Goal: Find specific page/section: Find specific page/section

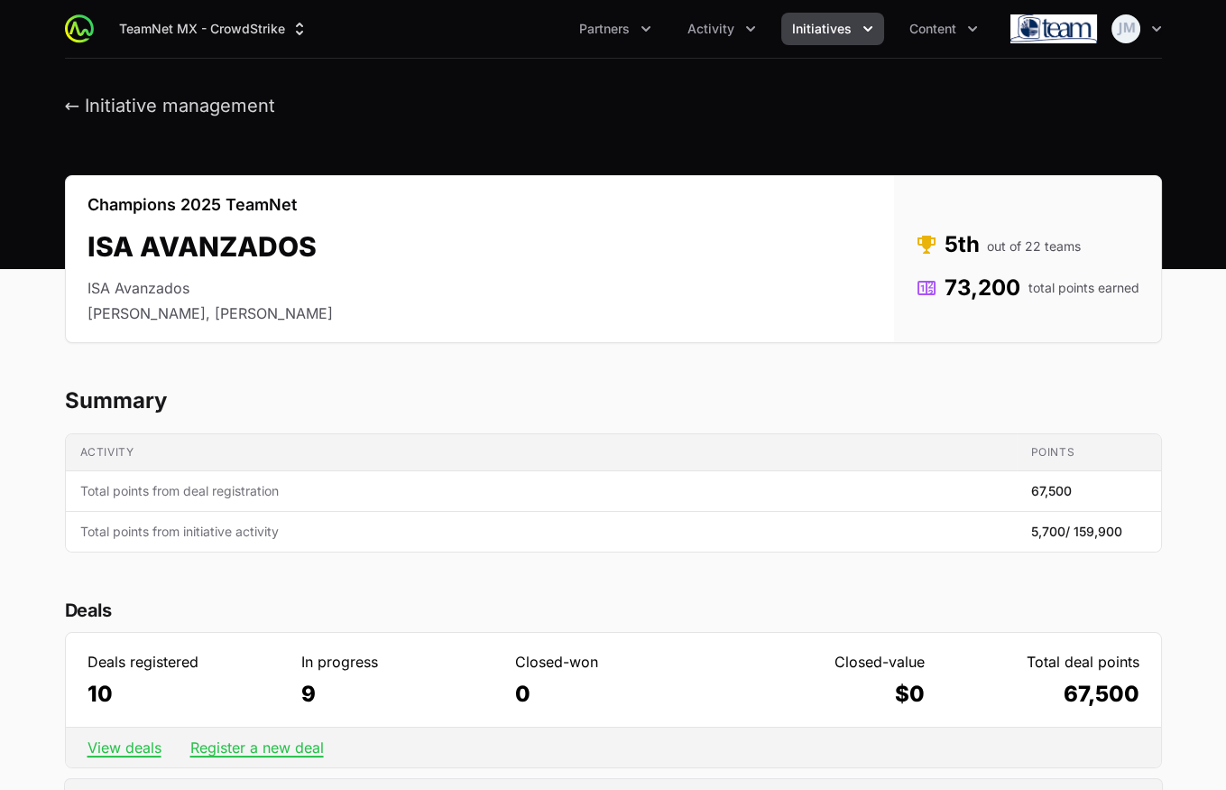
click at [725, 12] on div "TeamNet MX - CrowdStrike Partners Activity Initiatives Content Open user menu O…" at bounding box center [613, 29] width 1097 height 58
click at [834, 18] on button "Initiatives" at bounding box center [832, 29] width 103 height 32
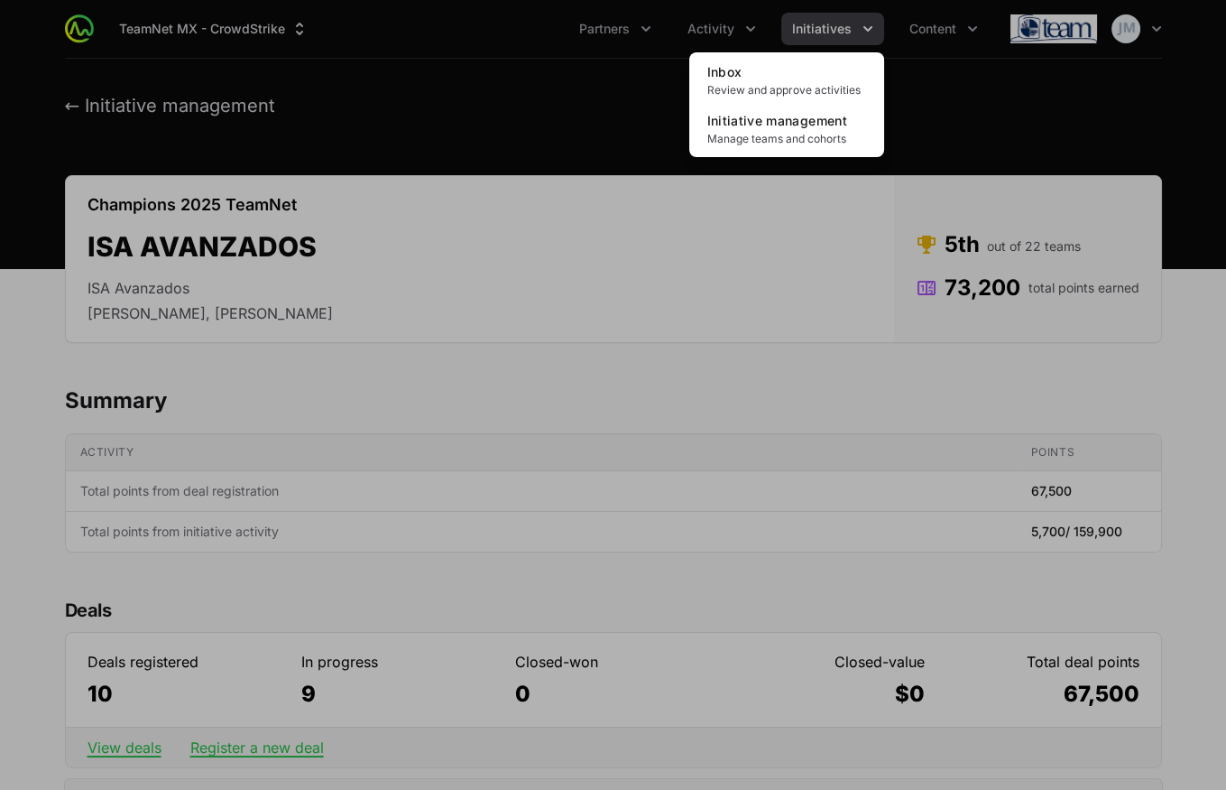
click at [557, 240] on div "Initiatives menu" at bounding box center [613, 395] width 1226 height 790
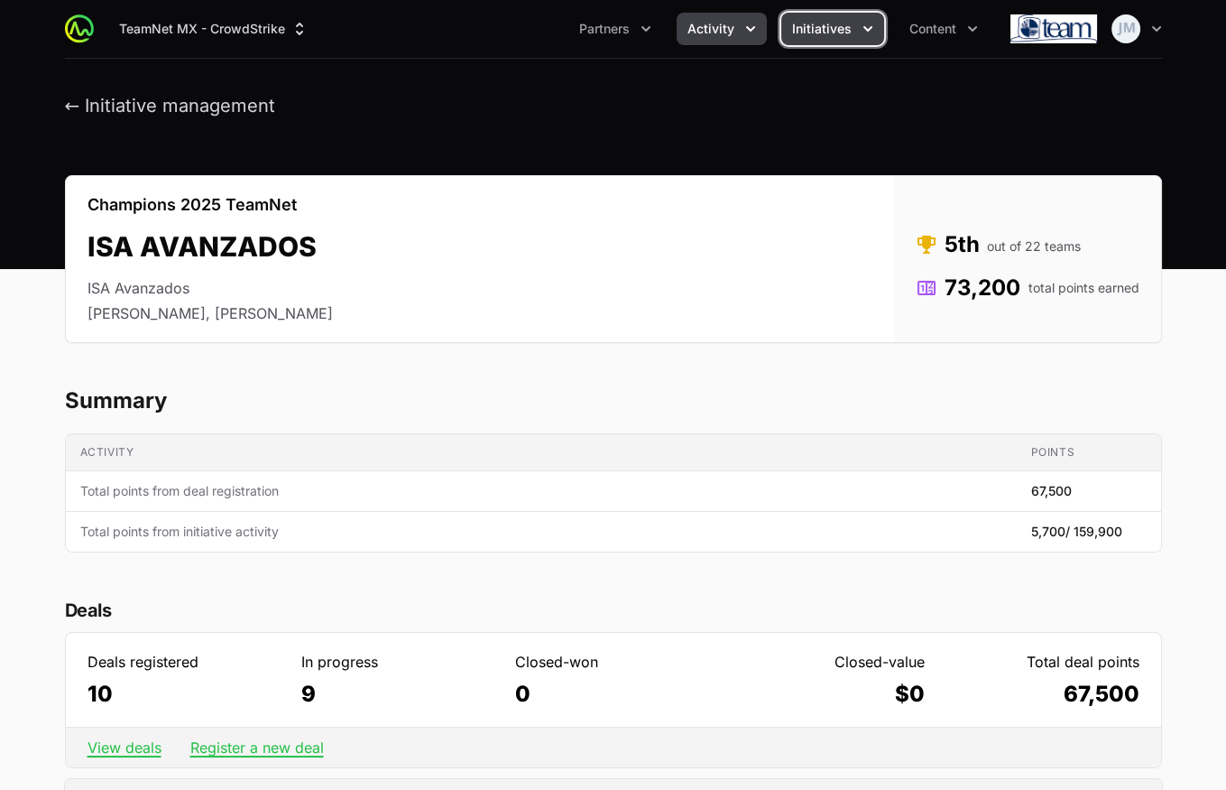
click at [740, 24] on button "Activity" at bounding box center [722, 29] width 90 height 32
click at [107, 80] on header "← Initiative management" at bounding box center [613, 106] width 1226 height 95
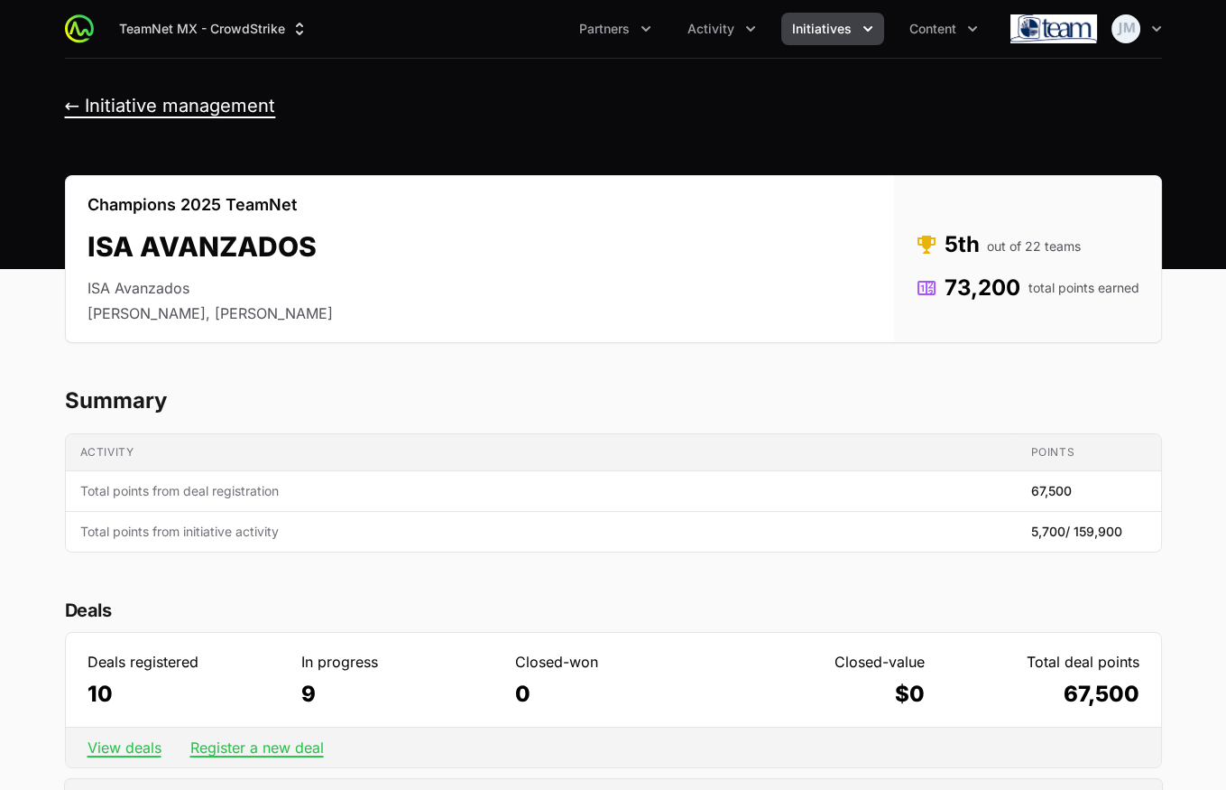
click at [133, 113] on button "← Initiative management" at bounding box center [170, 106] width 211 height 23
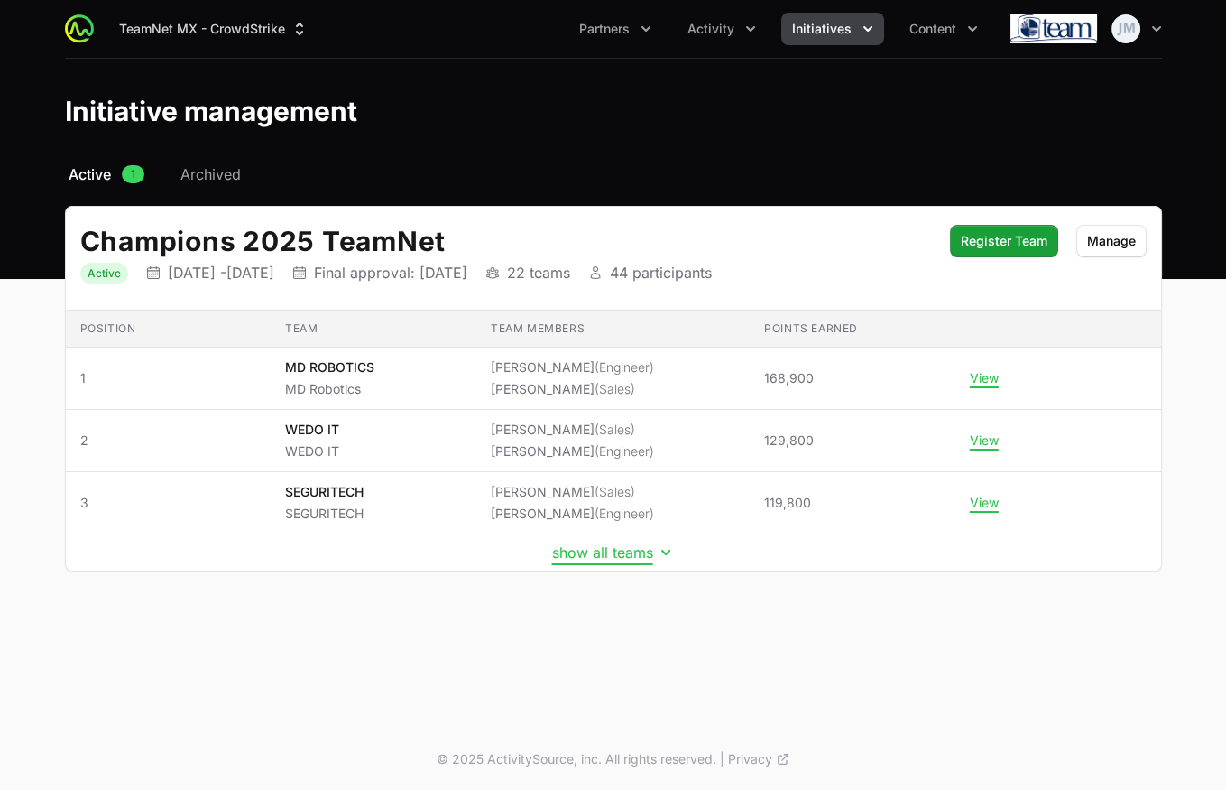
click at [574, 553] on button "show all teams" at bounding box center [613, 552] width 123 height 18
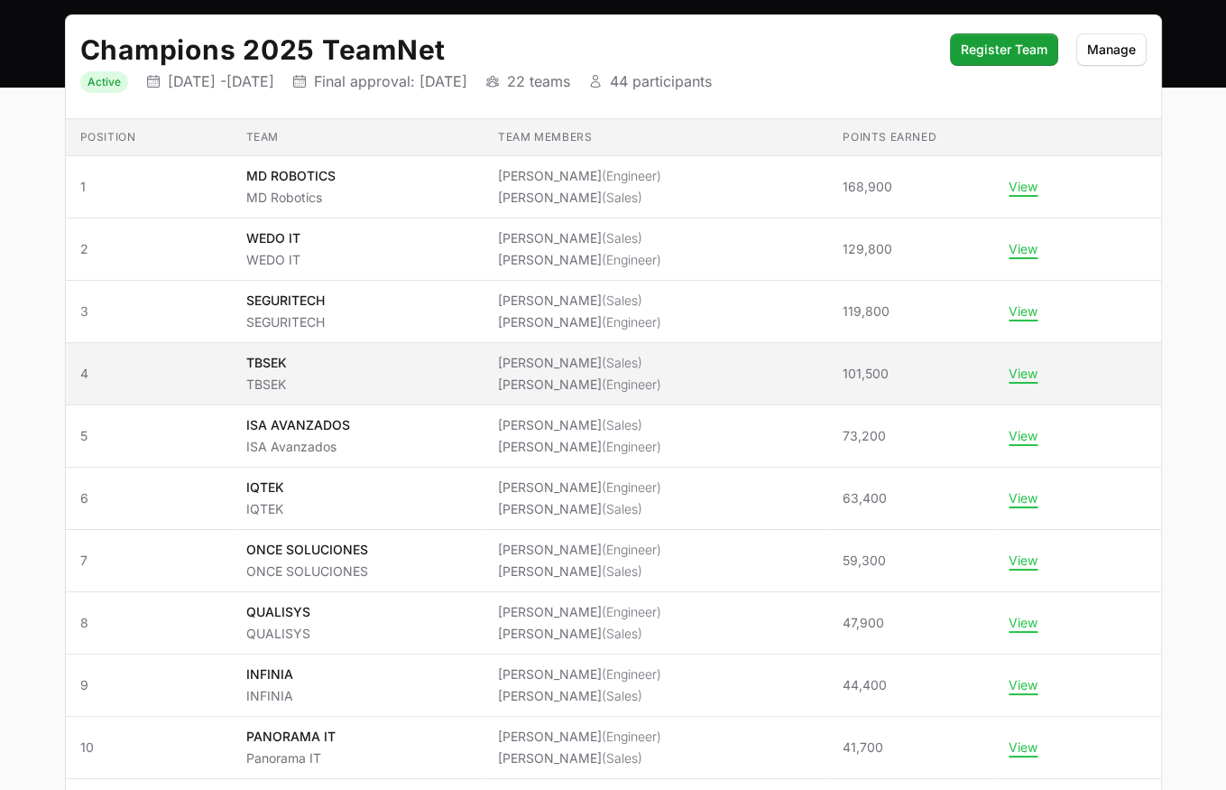
scroll to position [190, 0]
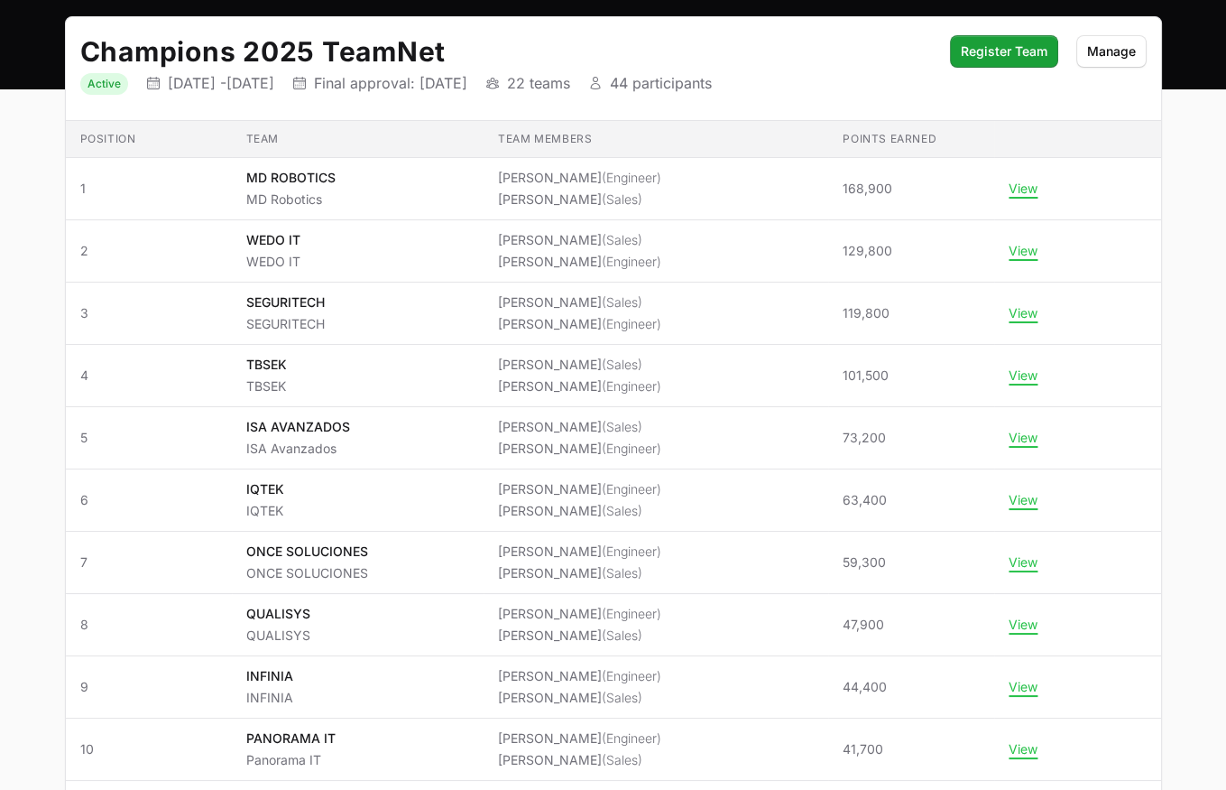
click at [467, 88] on p "Final approval: [DATE]" at bounding box center [390, 83] width 153 height 18
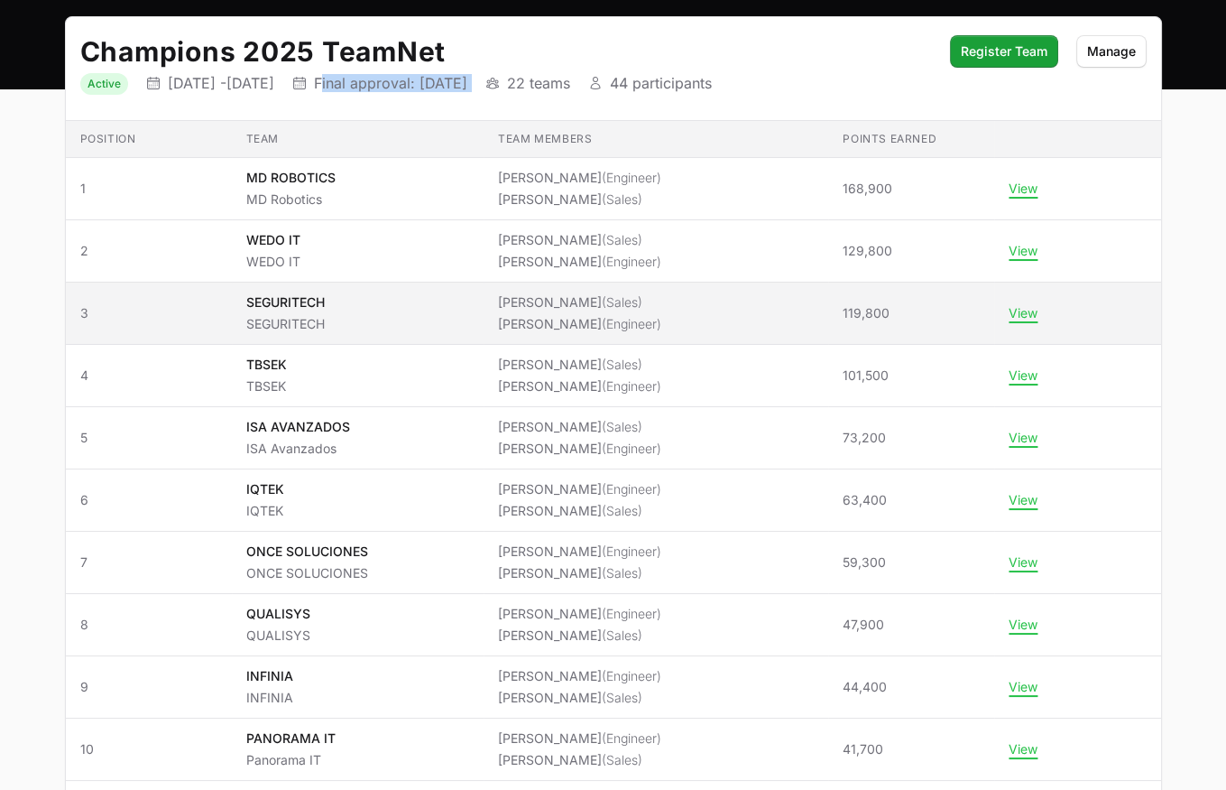
scroll to position [0, 0]
